Goal: Check status: Check status

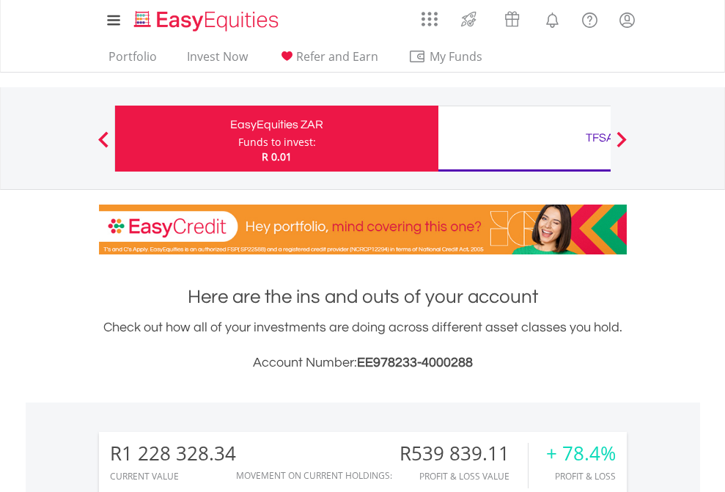
scroll to position [141, 230]
click at [238, 139] on div "Funds to invest:" at bounding box center [277, 142] width 78 height 15
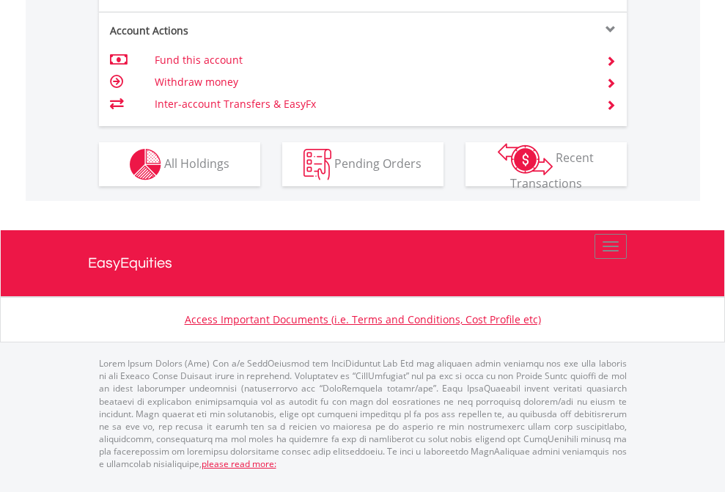
scroll to position [106, 0]
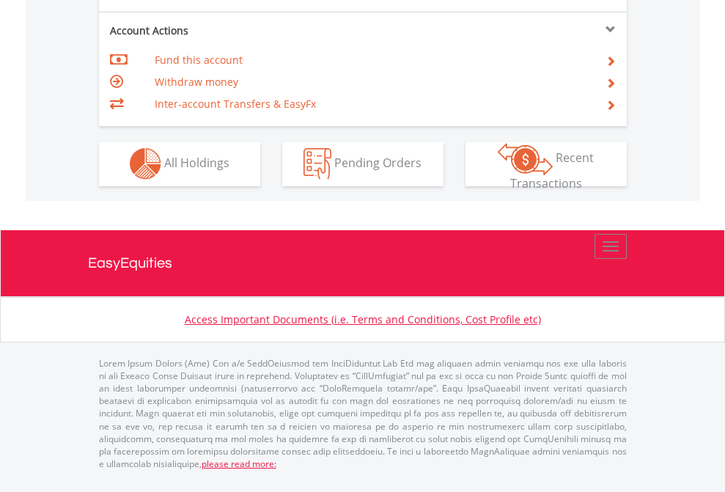
scroll to position [1371, 0]
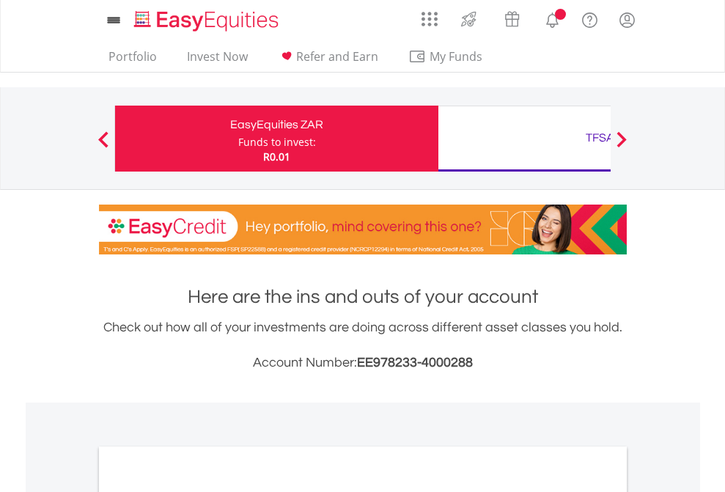
scroll to position [881, 0]
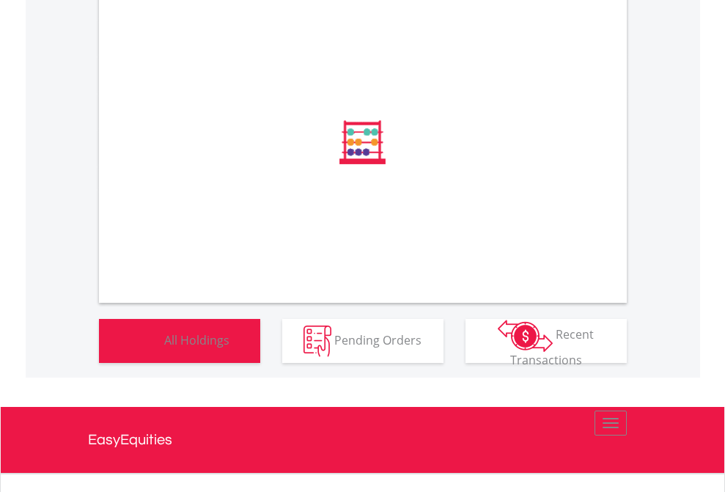
click at [164, 348] on span "All Holdings" at bounding box center [196, 339] width 65 height 16
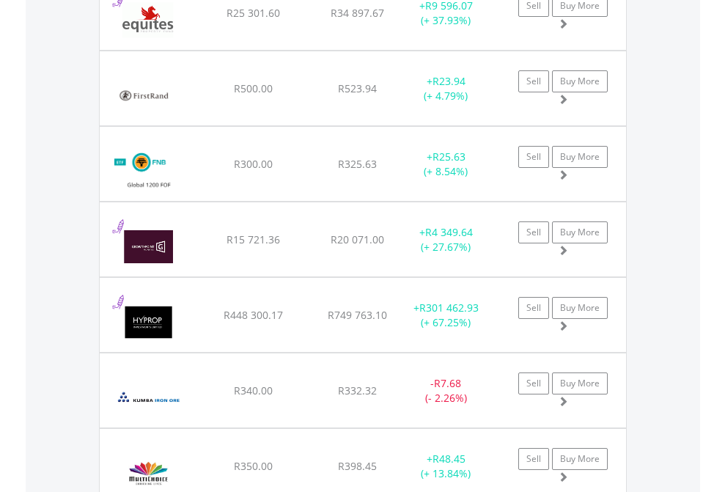
scroll to position [106, 0]
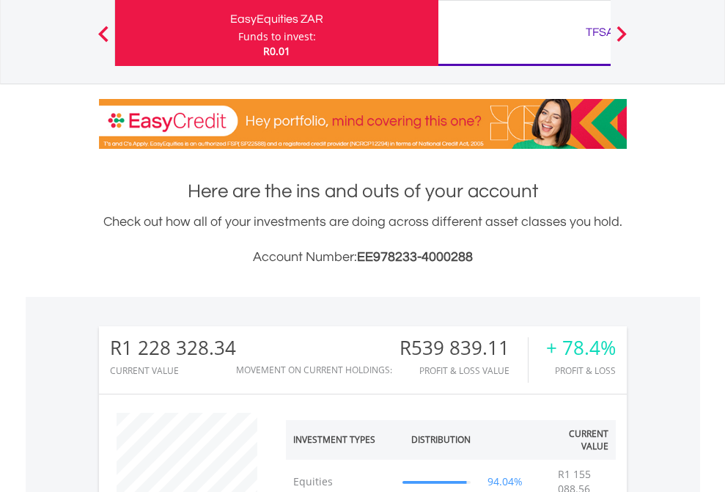
click at [524, 33] on div "TFSA" at bounding box center [600, 32] width 306 height 21
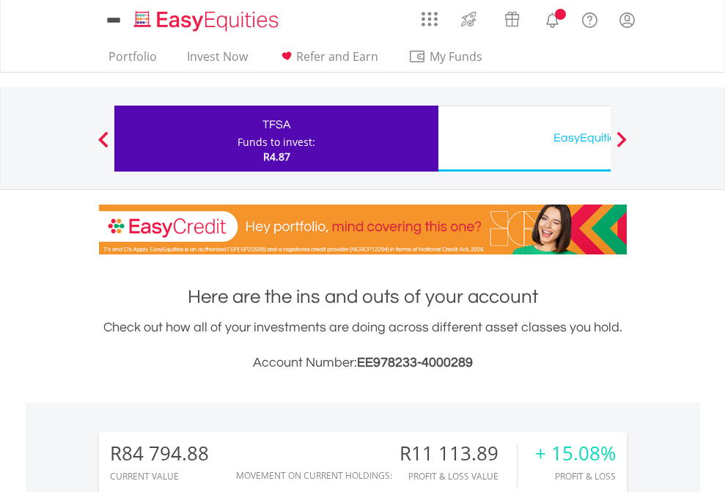
scroll to position [141, 230]
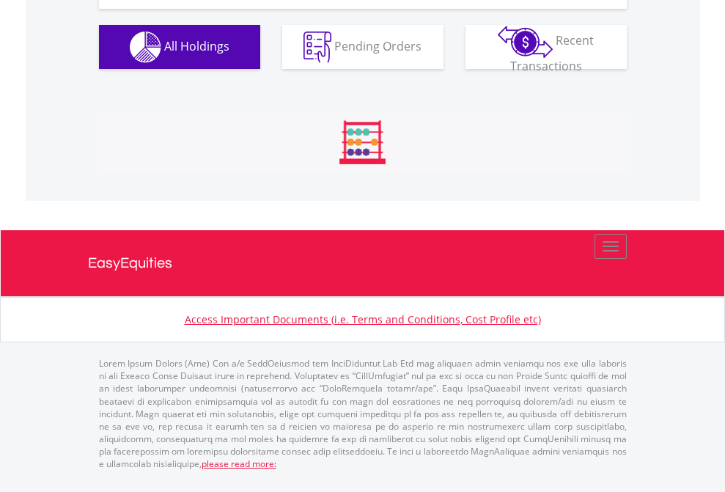
scroll to position [1689, 0]
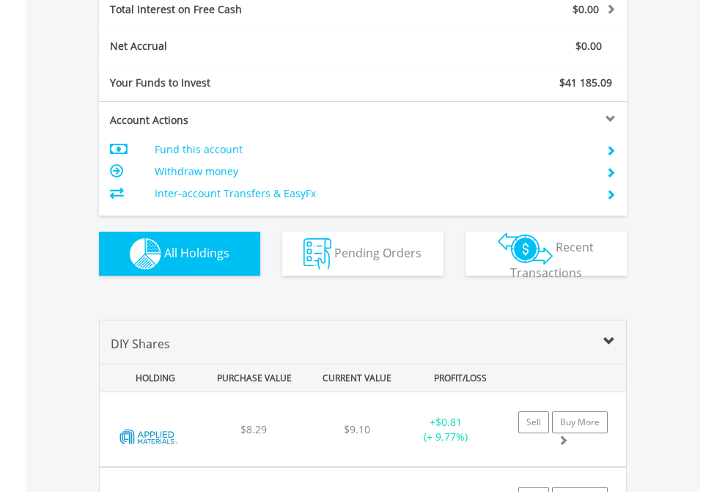
scroll to position [1689, 0]
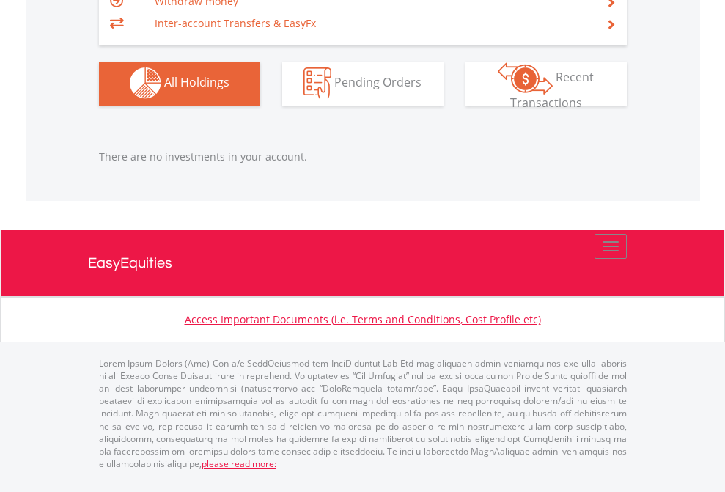
scroll to position [141, 230]
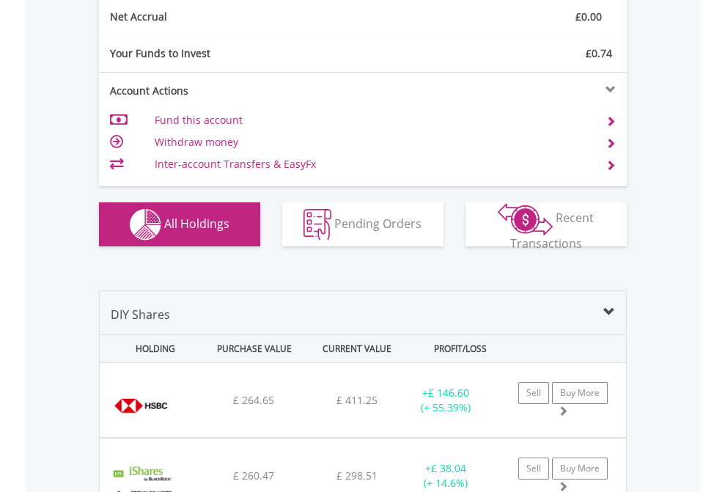
scroll to position [1660, 0]
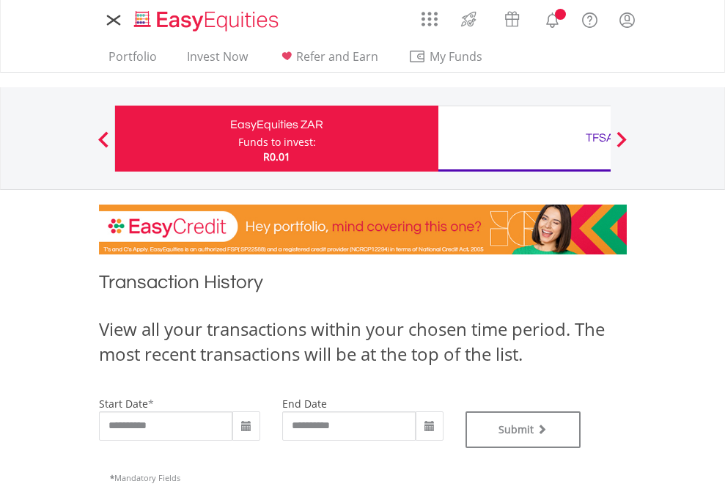
type input "**********"
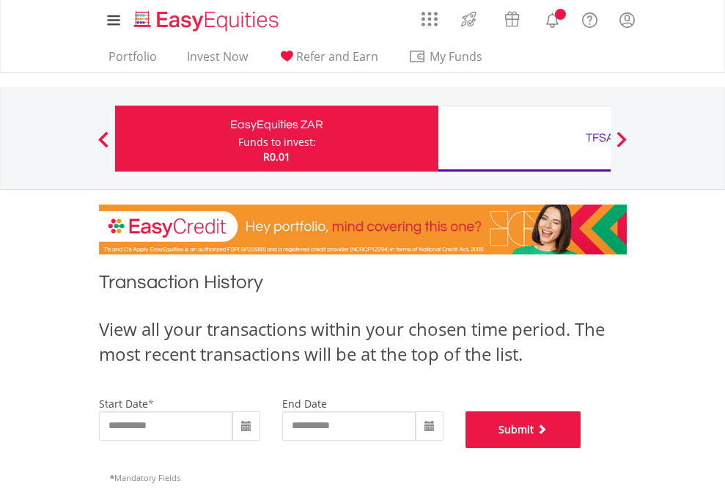
click at [581, 448] on button "Submit" at bounding box center [524, 429] width 116 height 37
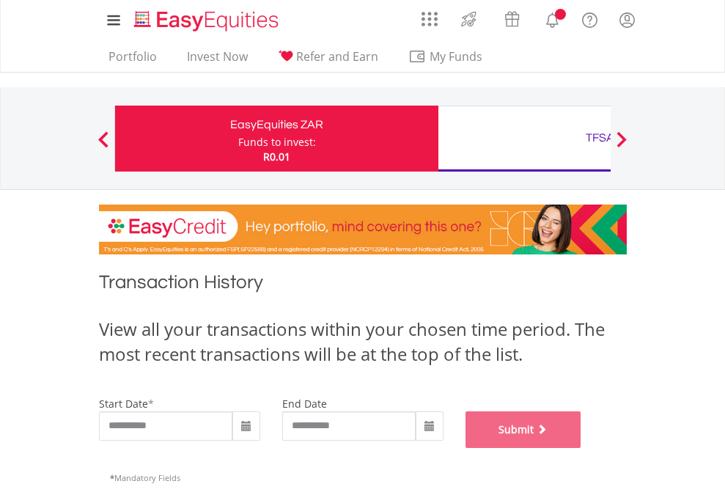
scroll to position [595, 0]
